Goal: Task Accomplishment & Management: Manage account settings

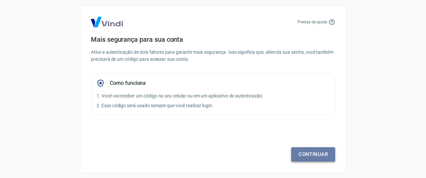
click at [302, 152] on link "Continuar" at bounding box center [313, 154] width 44 height 14
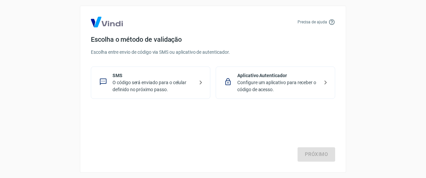
click at [155, 82] on p "O código será enviado para o celular definido no próximo passo." at bounding box center [154, 86] width 82 height 14
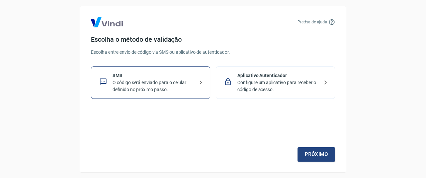
click at [202, 83] on icon at bounding box center [201, 82] width 8 height 8
click at [302, 155] on link "Próximo" at bounding box center [317, 154] width 38 height 14
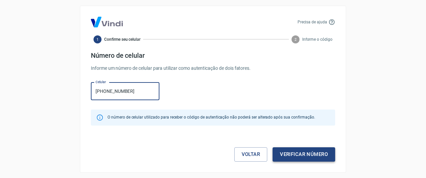
type input "[PHONE_NUMBER]"
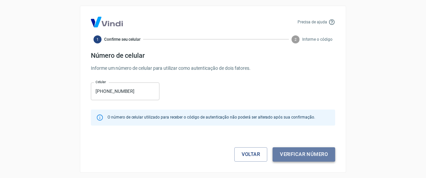
click at [288, 158] on button "Verificar número" at bounding box center [304, 154] width 63 height 14
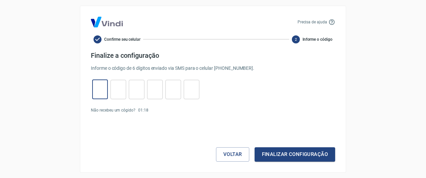
click at [95, 84] on input "tel" at bounding box center [100, 89] width 16 height 14
type input "2"
type input "0"
type input "5"
type input "0"
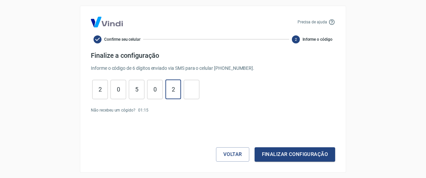
type input "2"
type input "9"
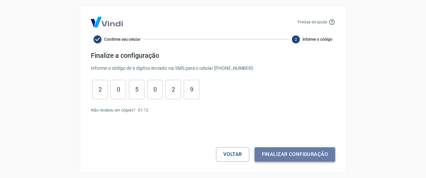
click at [276, 151] on button "Finalizar configuração" at bounding box center [295, 154] width 81 height 14
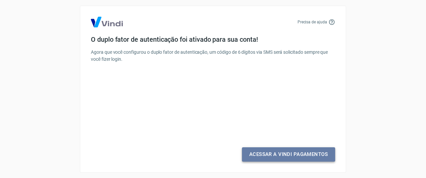
click at [276, 151] on link "Acessar a Vindi Pagamentos" at bounding box center [288, 154] width 93 height 14
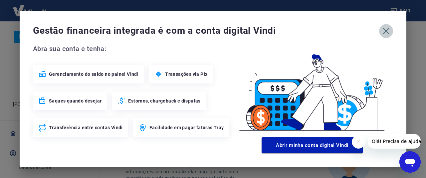
click at [381, 34] on icon "button" at bounding box center [386, 31] width 11 height 11
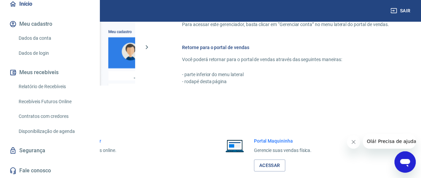
scroll to position [437, 0]
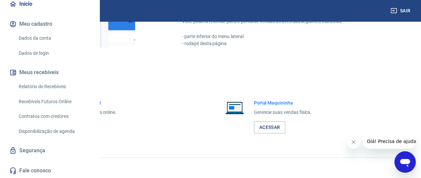
click at [89, 125] on link "Acessar" at bounding box center [73, 127] width 32 height 12
